Goal: Check status: Check status

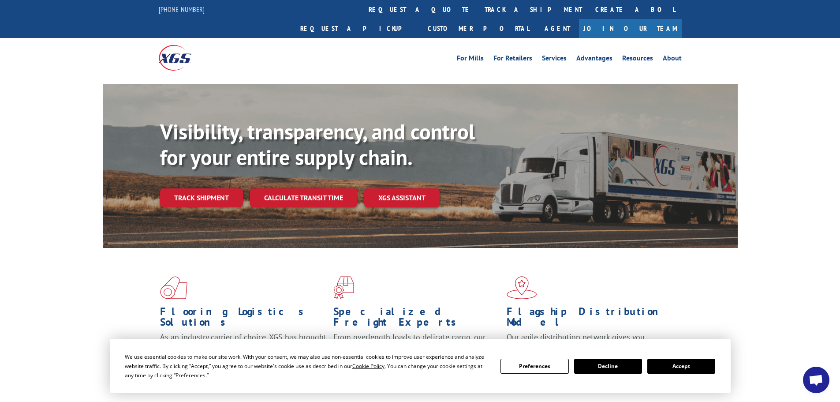
drag, startPoint x: 405, startPoint y: 8, endPoint x: 417, endPoint y: 37, distance: 30.5
click at [478, 8] on link "track a shipment" at bounding box center [533, 9] width 111 height 19
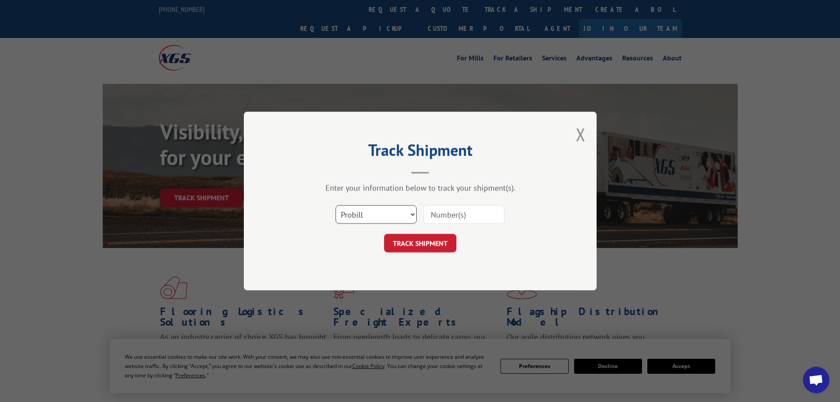
click at [369, 210] on select "Select category... Probill BOL PO" at bounding box center [376, 214] width 81 height 19
select select "bol"
click at [336, 205] on select "Select category... Probill BOL PO" at bounding box center [376, 214] width 81 height 19
click at [444, 215] on input at bounding box center [463, 214] width 81 height 19
paste input "RMA12226"
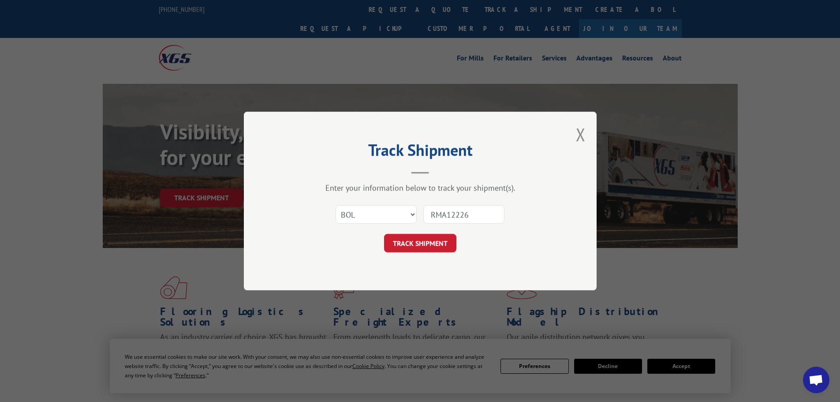
drag, startPoint x: 446, startPoint y: 217, endPoint x: 420, endPoint y: 213, distance: 26.7
click at [420, 213] on div "Select category... Probill BOL PO RMA12226" at bounding box center [420, 214] width 265 height 29
type input "rtm12226"
click at [448, 240] on button "TRACK SHIPMENT" at bounding box center [420, 243] width 72 height 19
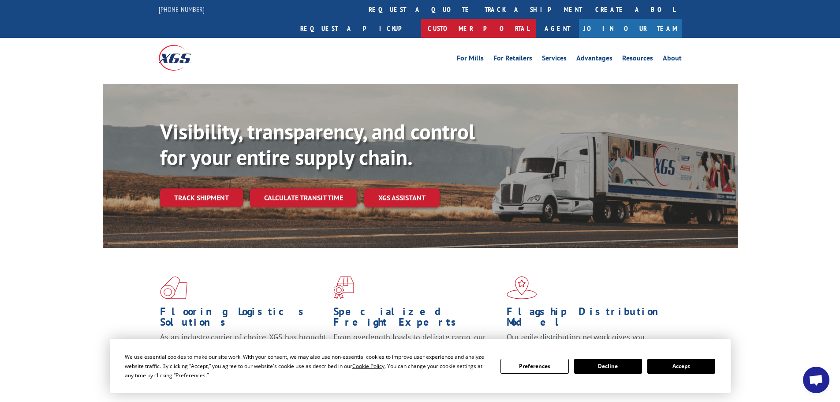
click at [536, 19] on link "Customer Portal" at bounding box center [478, 28] width 115 height 19
